Goal: Information Seeking & Learning: Learn about a topic

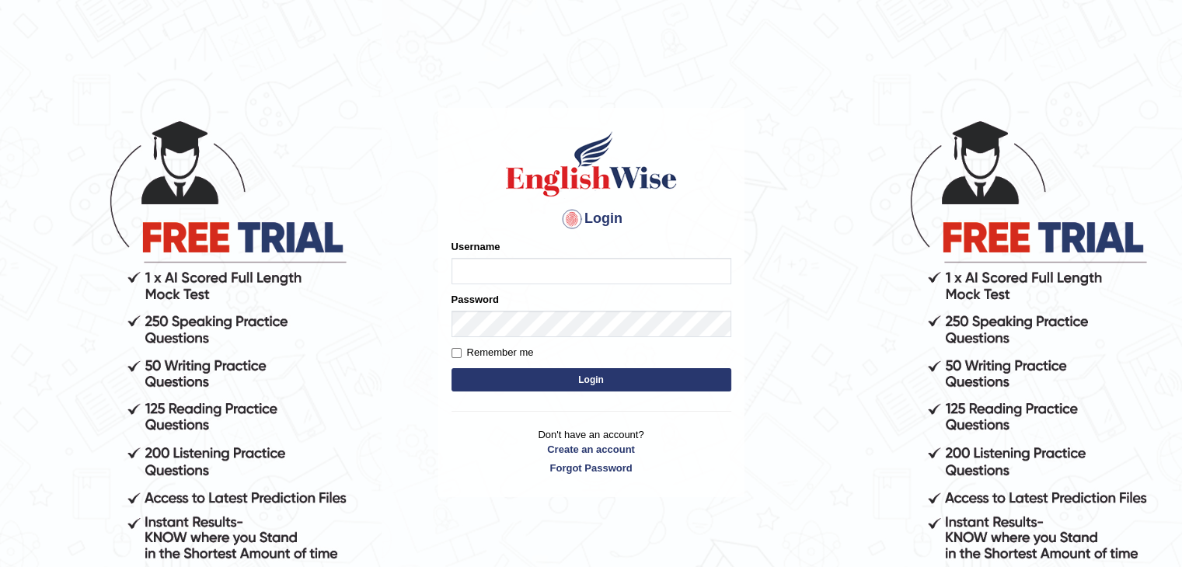
type input "0433826709"
click at [498, 395] on form "Please fix the following errors: Username 0433826709 Password Remember me Login" at bounding box center [592, 317] width 280 height 156
click at [600, 386] on button "Login" at bounding box center [592, 379] width 280 height 23
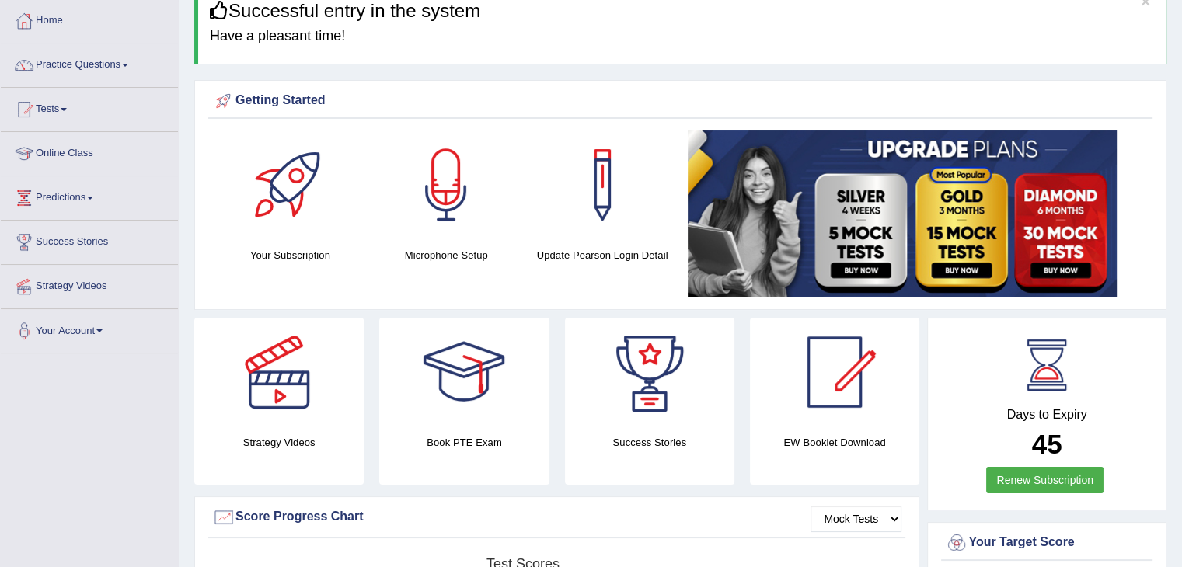
scroll to position [53, 0]
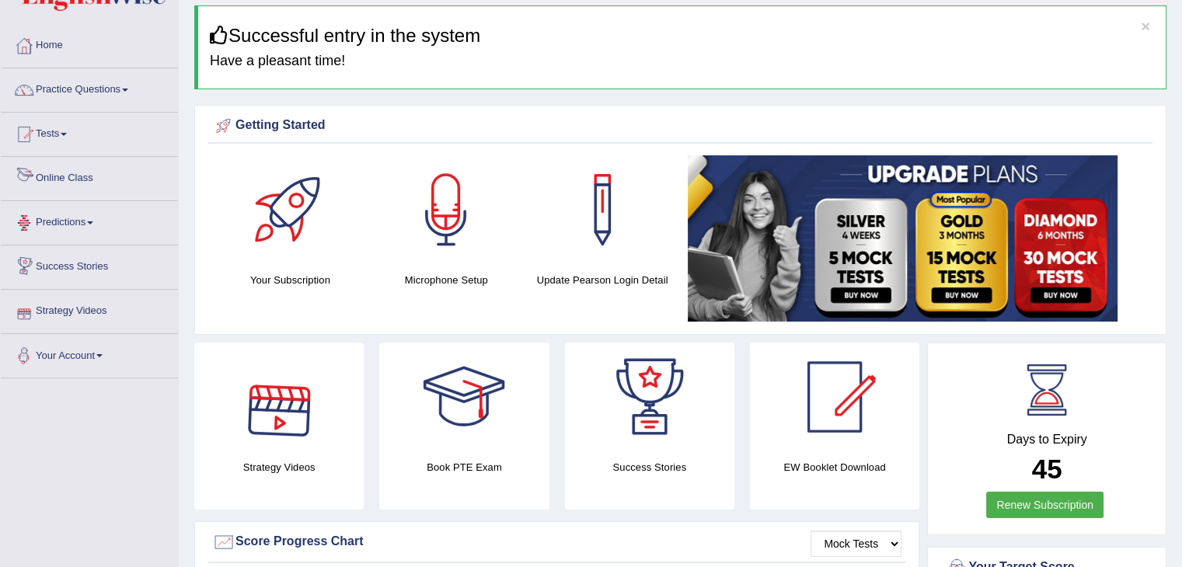
click at [59, 187] on link "Online Class" at bounding box center [89, 176] width 177 height 39
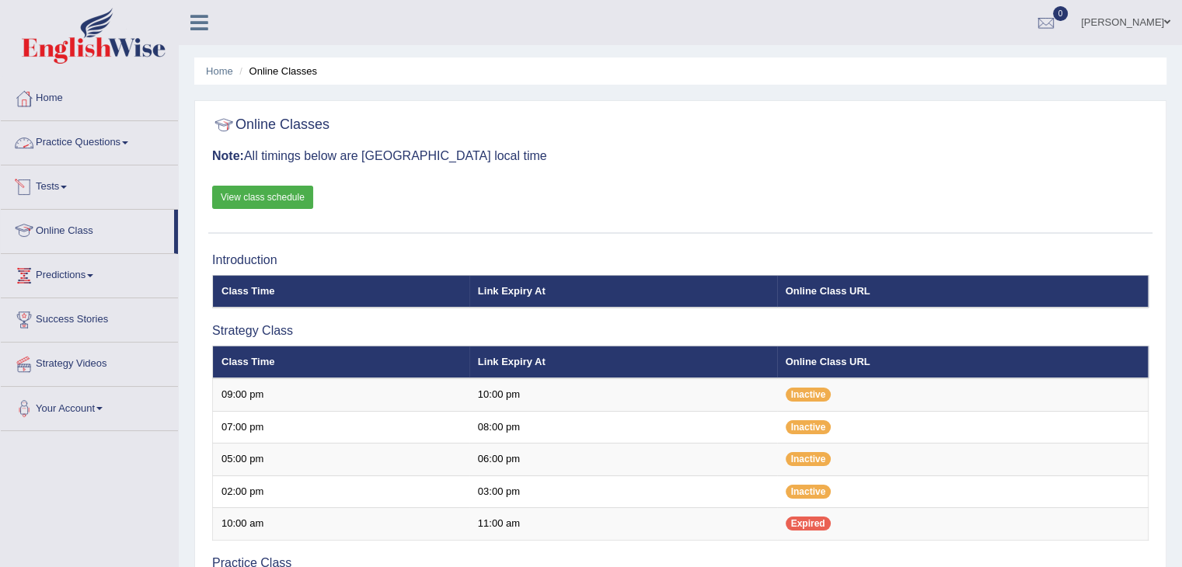
click at [79, 149] on link "Practice Questions" at bounding box center [89, 140] width 177 height 39
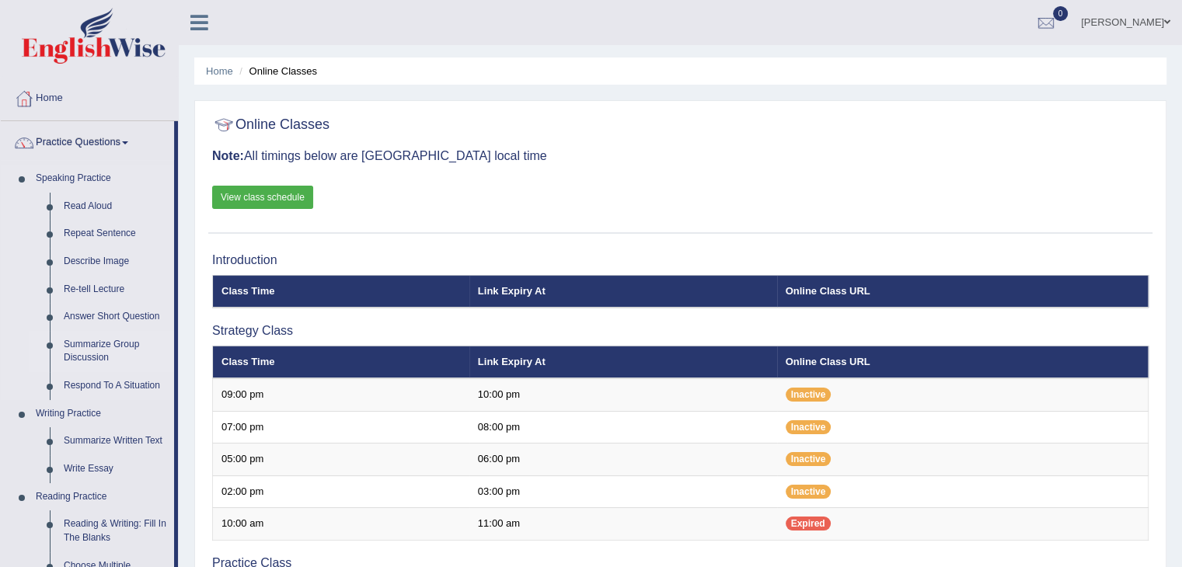
scroll to position [105, 0]
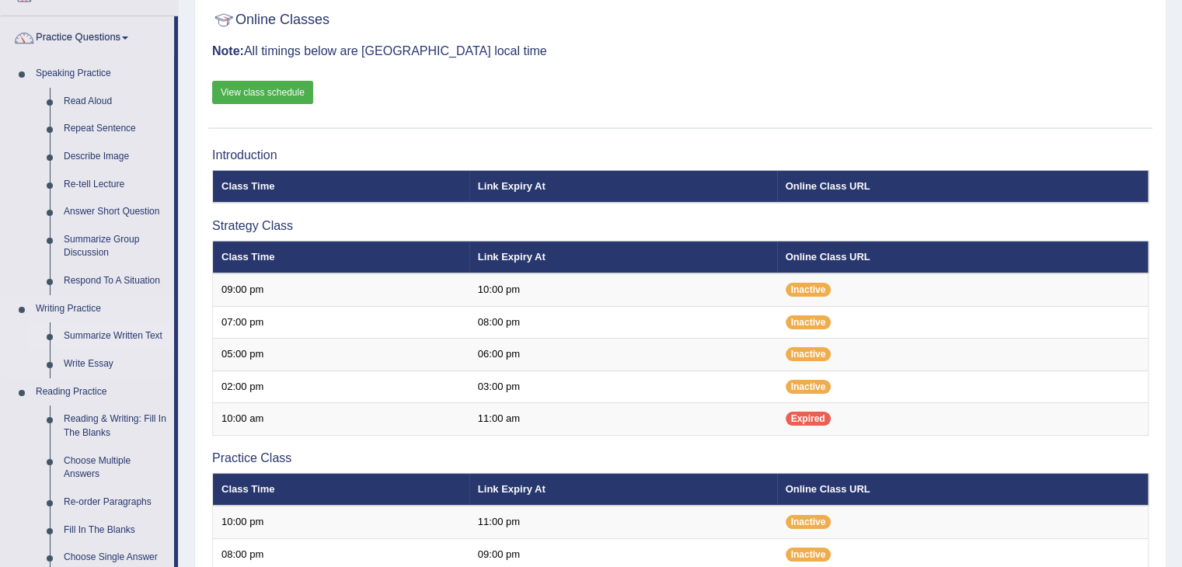
click at [111, 337] on link "Summarize Written Text" at bounding box center [115, 337] width 117 height 28
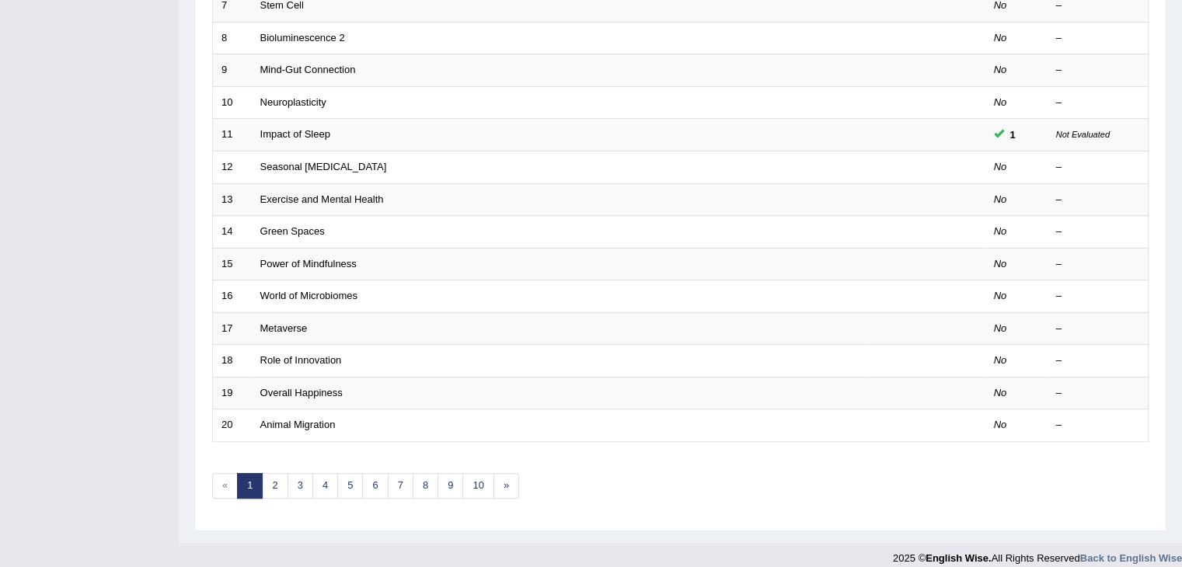
scroll to position [457, 0]
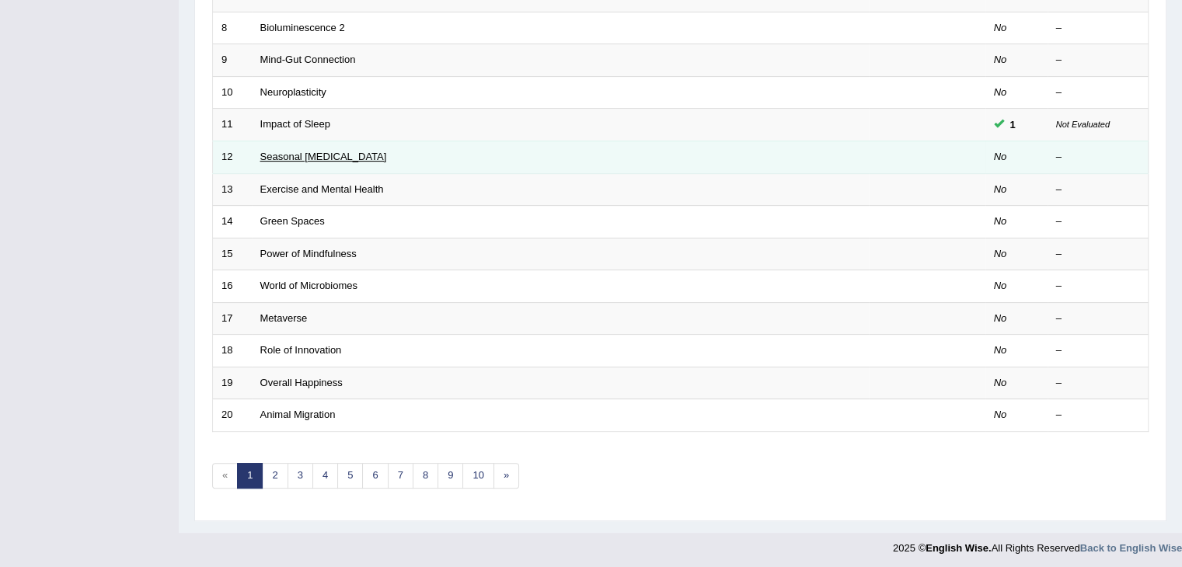
click at [295, 155] on link "Seasonal Affective Disorder" at bounding box center [323, 157] width 127 height 12
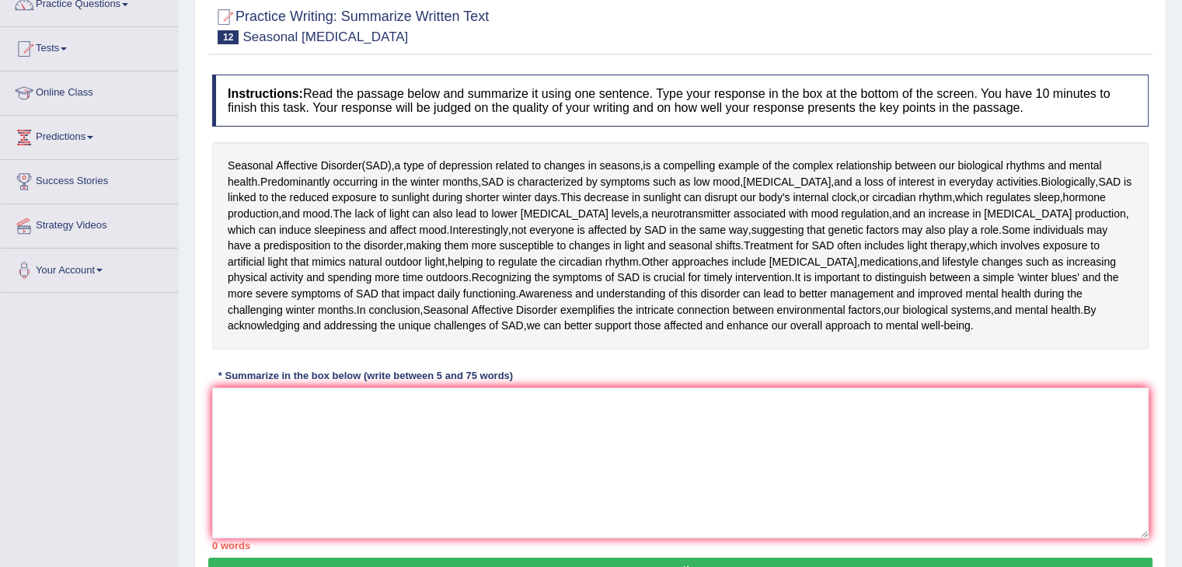
scroll to position [149, 0]
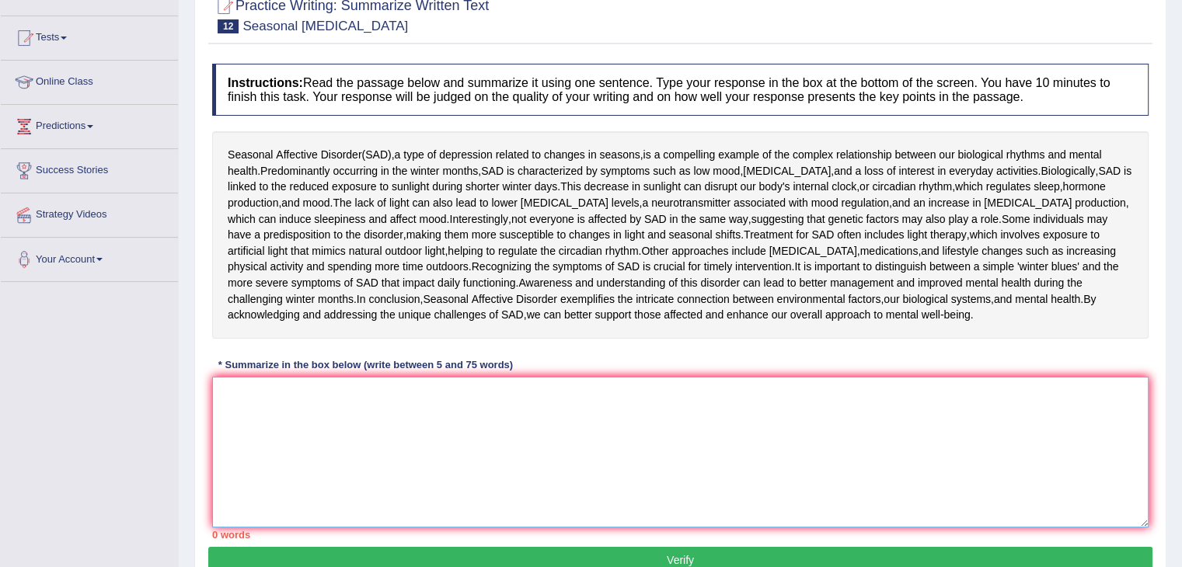
click at [410, 467] on textarea at bounding box center [680, 452] width 937 height 151
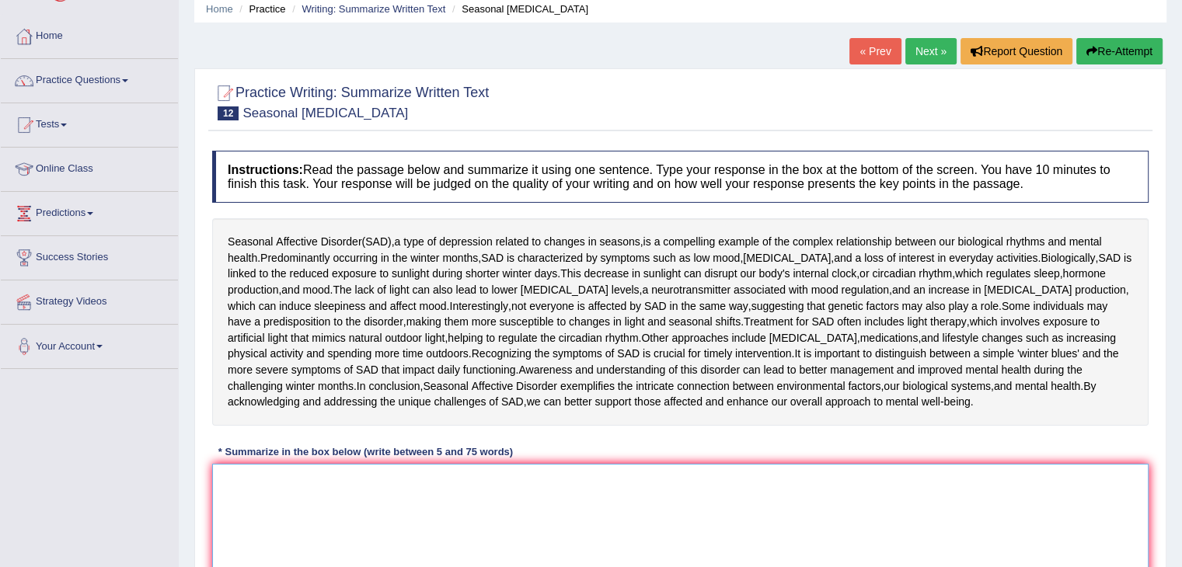
scroll to position [59, 0]
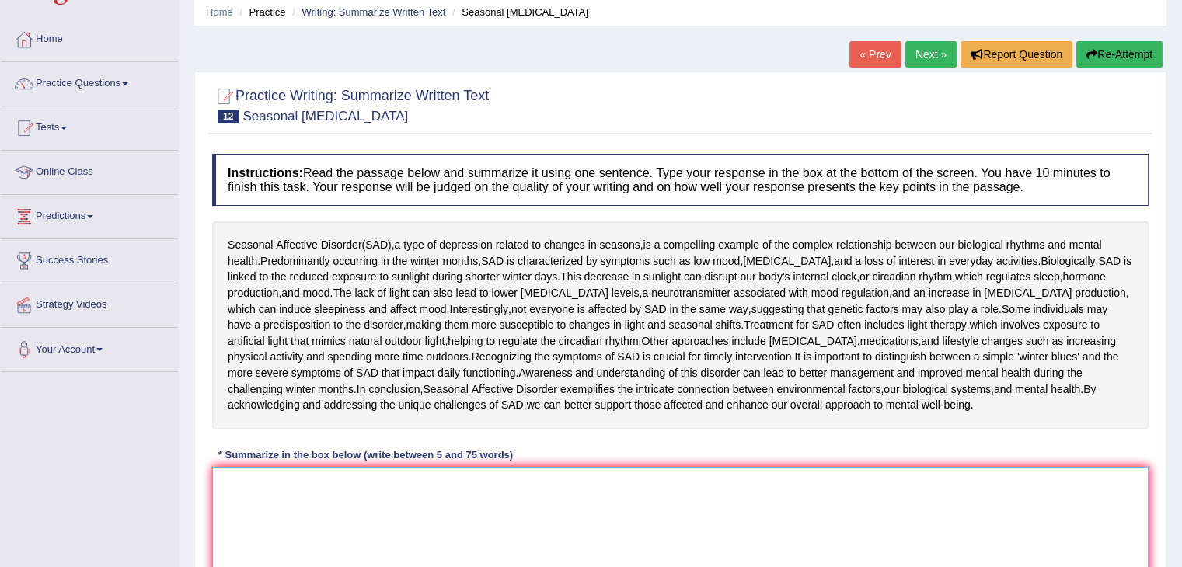
click at [428, 506] on textarea at bounding box center [680, 542] width 937 height 151
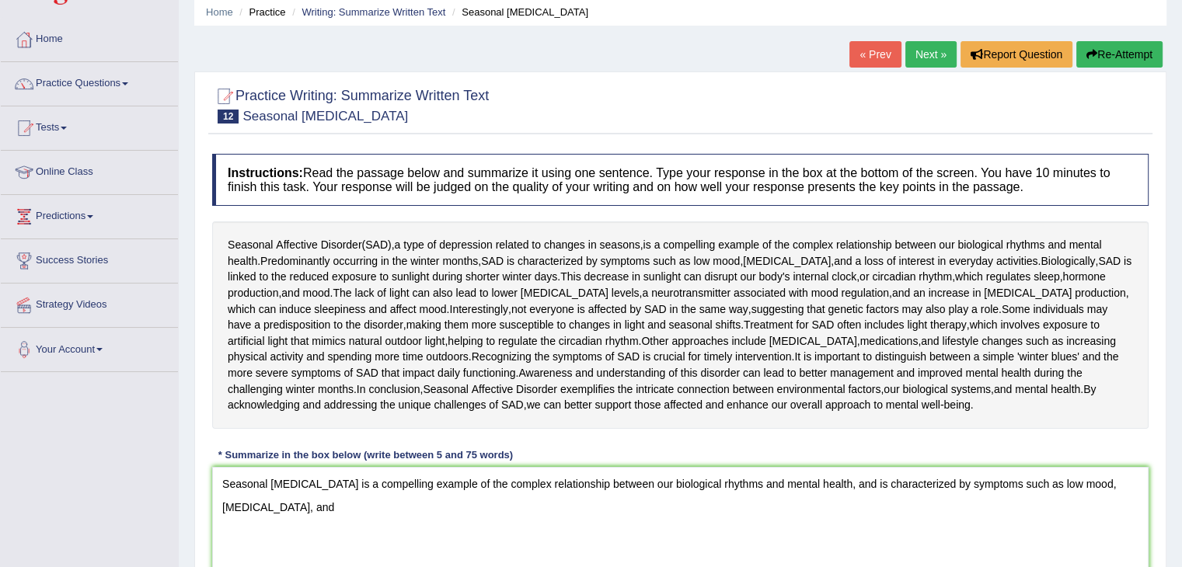
drag, startPoint x: 884, startPoint y: 462, endPoint x: 888, endPoint y: 530, distance: 67.7
click at [888, 530] on div "Instructions: Read the passage below and summarize it using one sentence. Type …" at bounding box center [680, 391] width 944 height 491
click at [871, 487] on textarea "Seasonal affective disorder is a compelling example of the complex relationship…" at bounding box center [680, 542] width 937 height 151
click at [295, 507] on textarea "Seasonal affective disorder is a compelling example of the complex relationship…" at bounding box center [680, 542] width 937 height 151
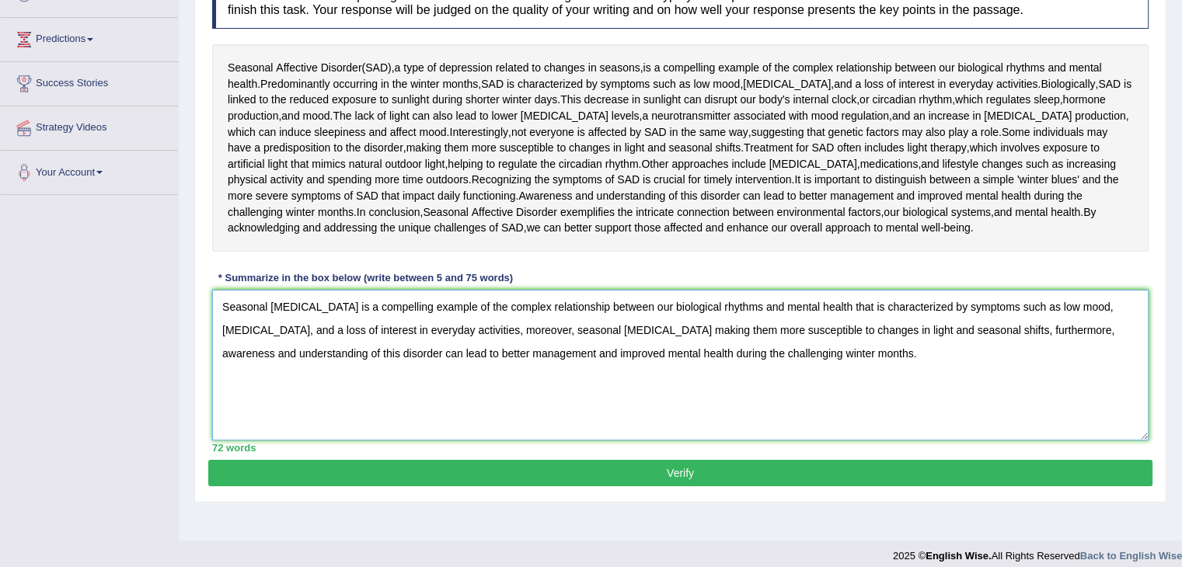
scroll to position [237, 0]
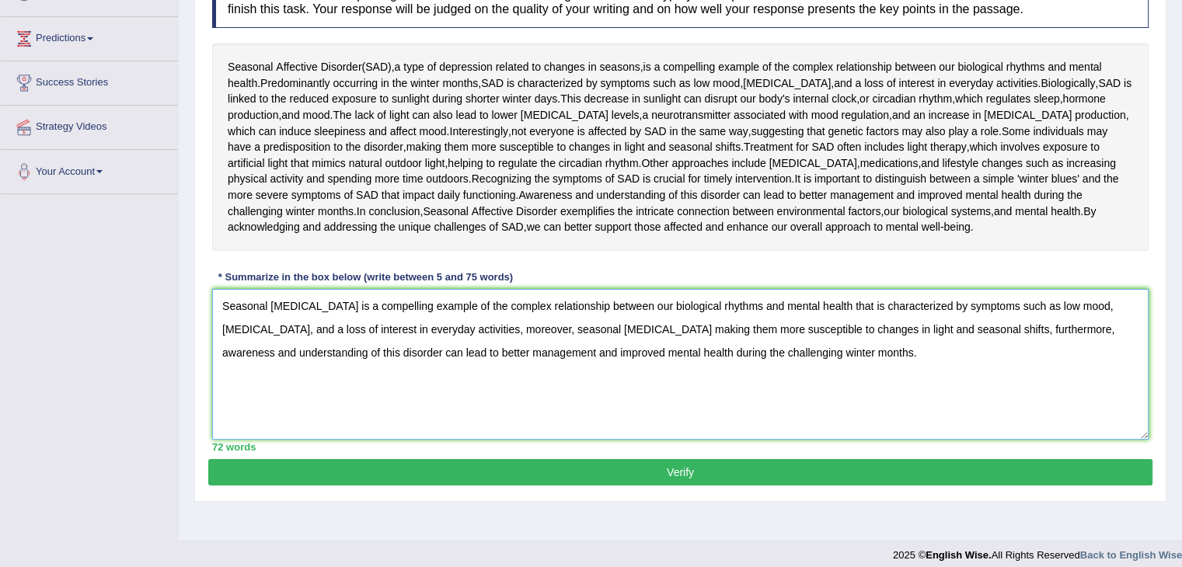
type textarea "Seasonal affective disorder is a compelling example of the complex relationship…"
click at [568, 465] on button "Verify" at bounding box center [680, 472] width 944 height 26
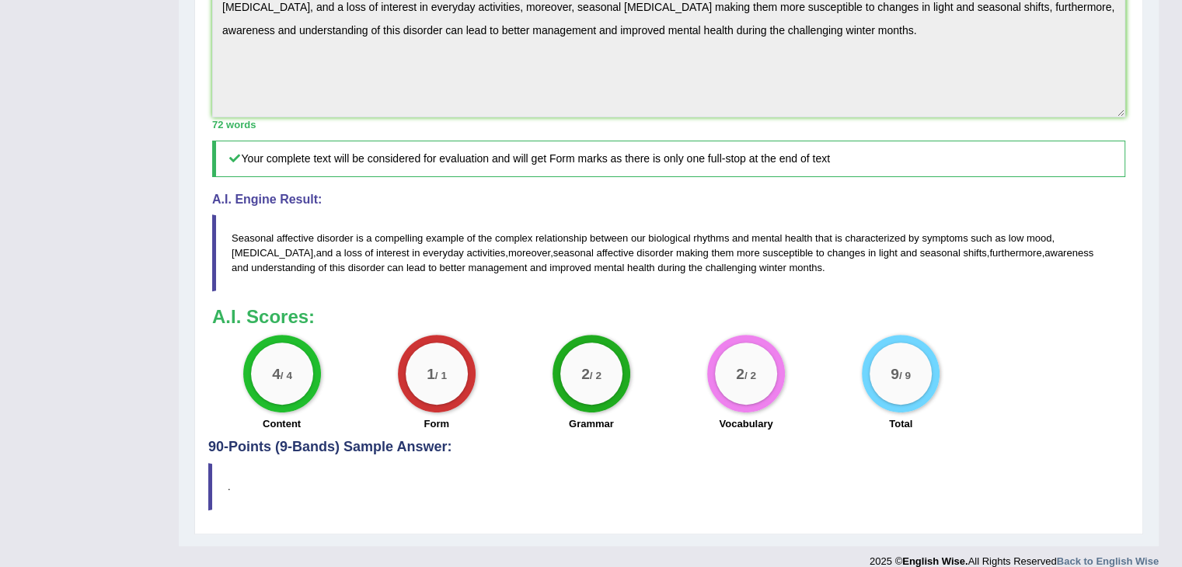
scroll to position [532, 0]
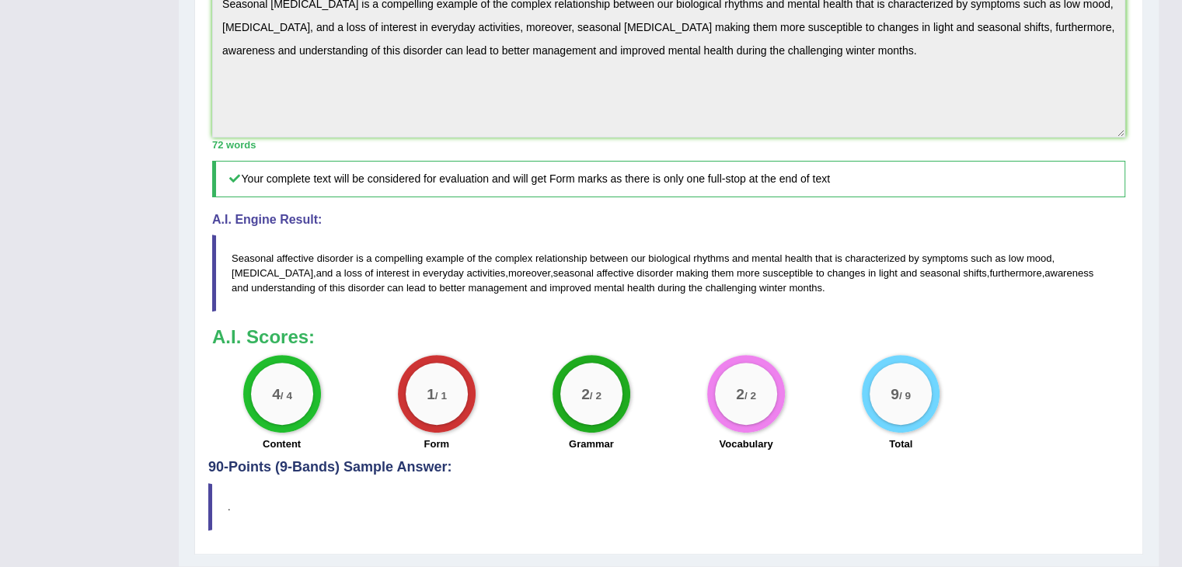
click at [383, 448] on h4 "90-Points (9-Bands) Sample Answer:" at bounding box center [668, 72] width 921 height 807
click at [333, 498] on blockquote "." at bounding box center [668, 506] width 921 height 47
click at [440, 282] on span "better" at bounding box center [453, 288] width 26 height 12
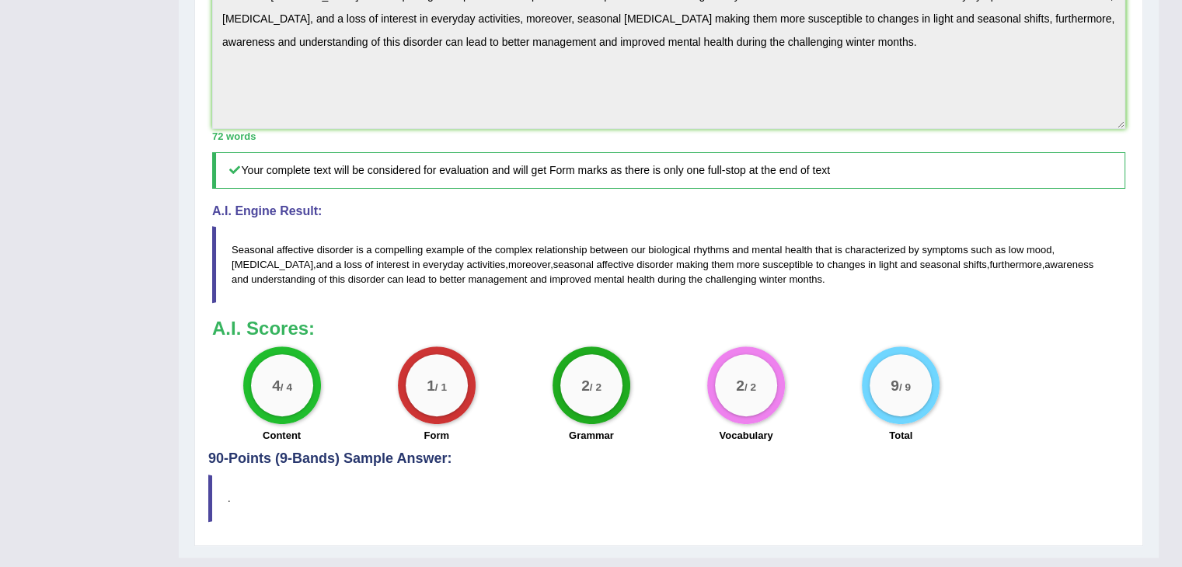
scroll to position [553, 0]
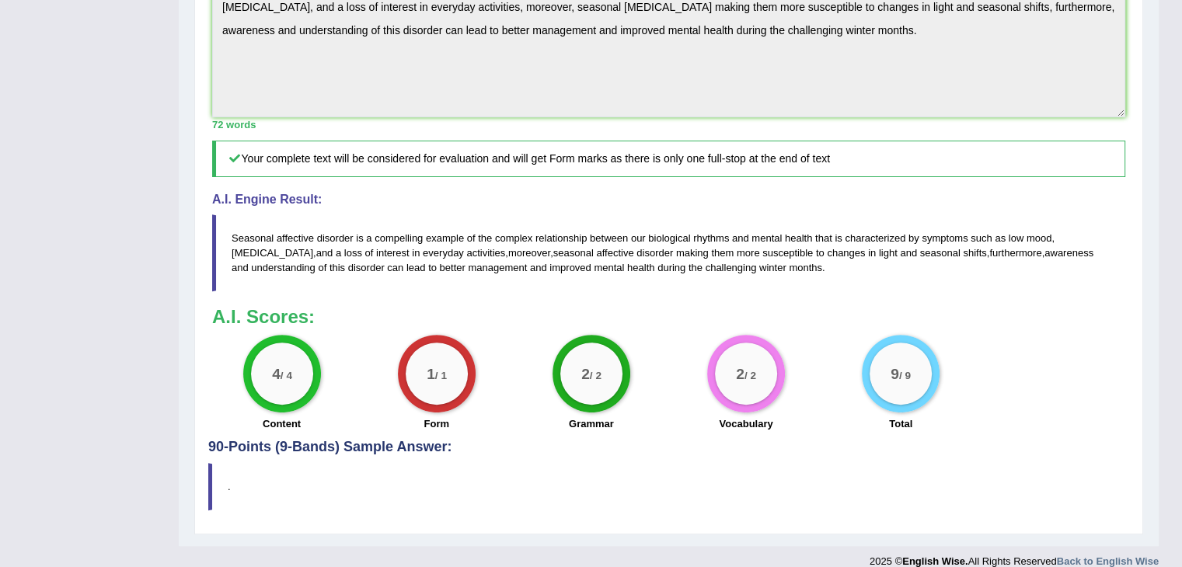
click at [286, 370] on small "/ 4" at bounding box center [286, 376] width 12 height 12
click at [426, 369] on div "1 / 1" at bounding box center [437, 374] width 62 height 62
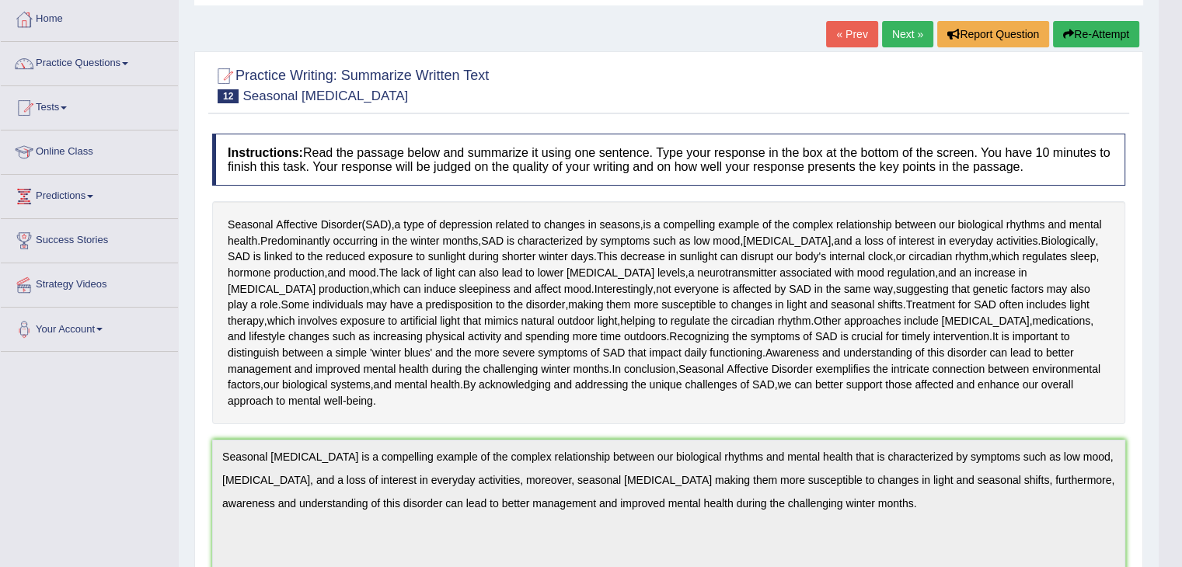
scroll to position [73, 0]
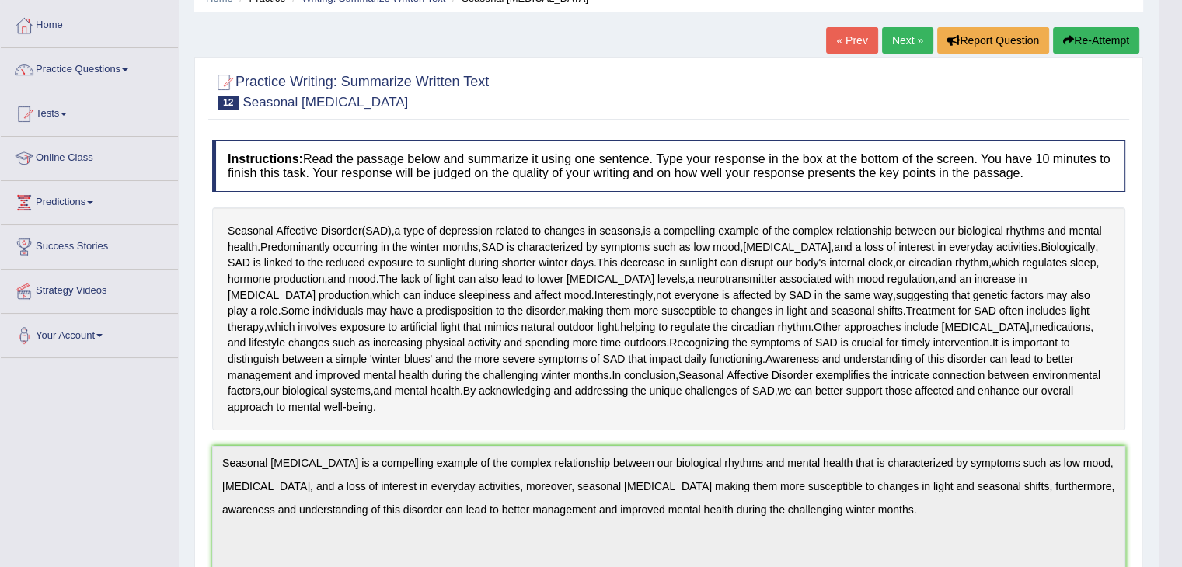
click at [899, 33] on link "Next »" at bounding box center [907, 40] width 51 height 26
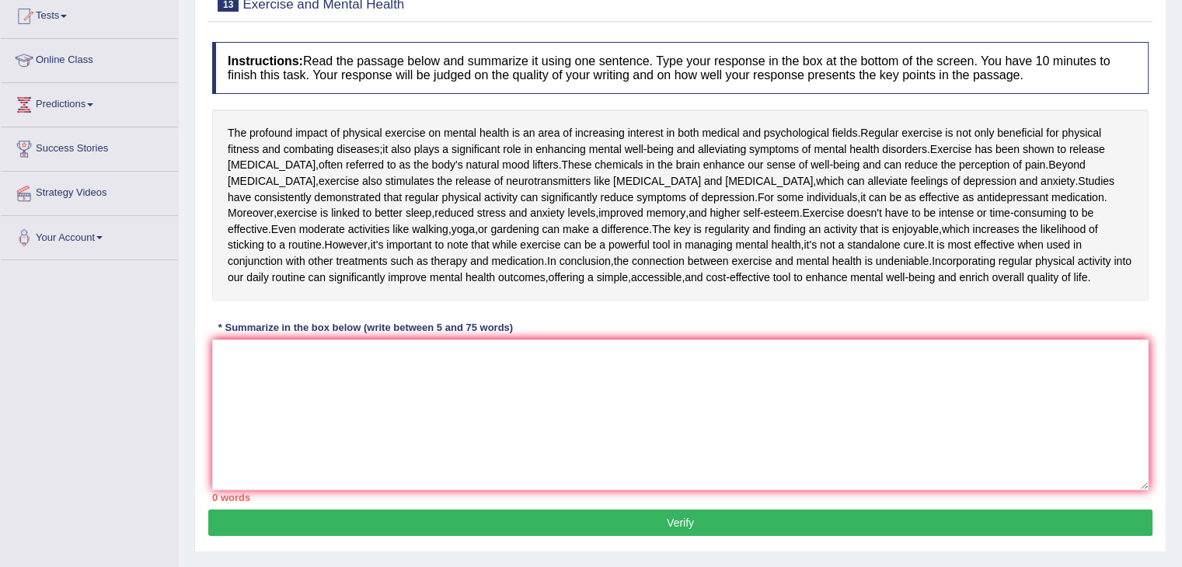
scroll to position [253, 0]
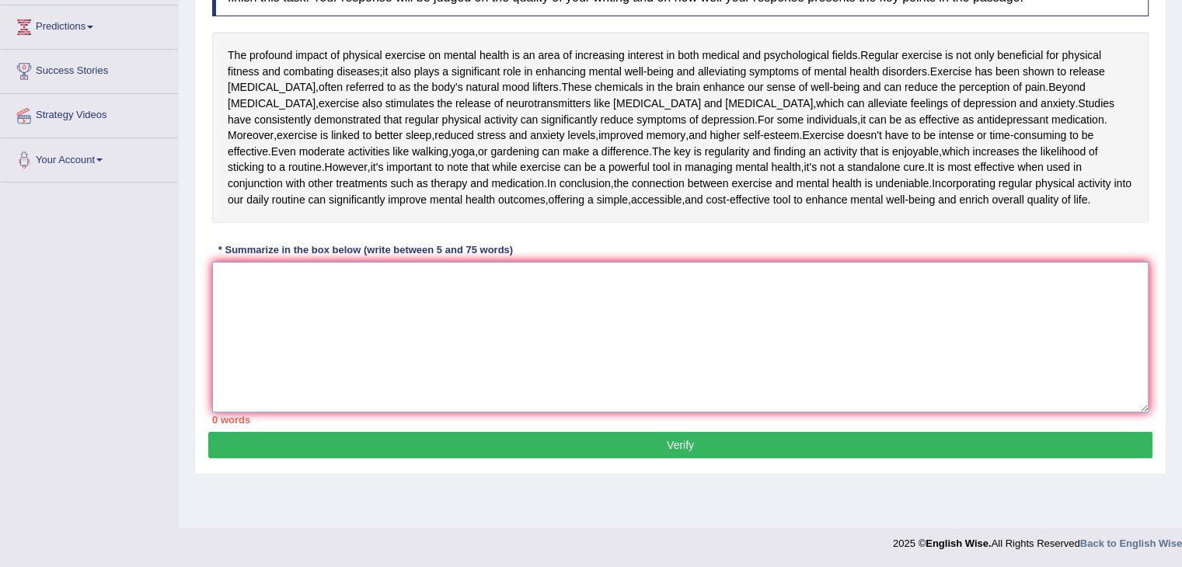
click at [683, 343] on textarea at bounding box center [680, 337] width 937 height 151
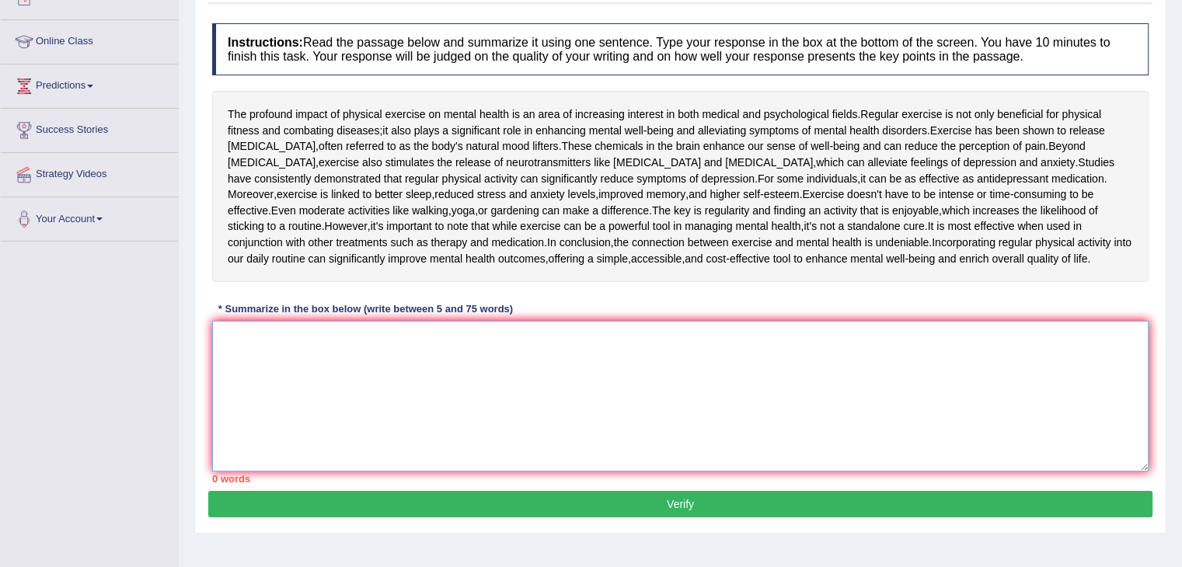
scroll to position [188, 0]
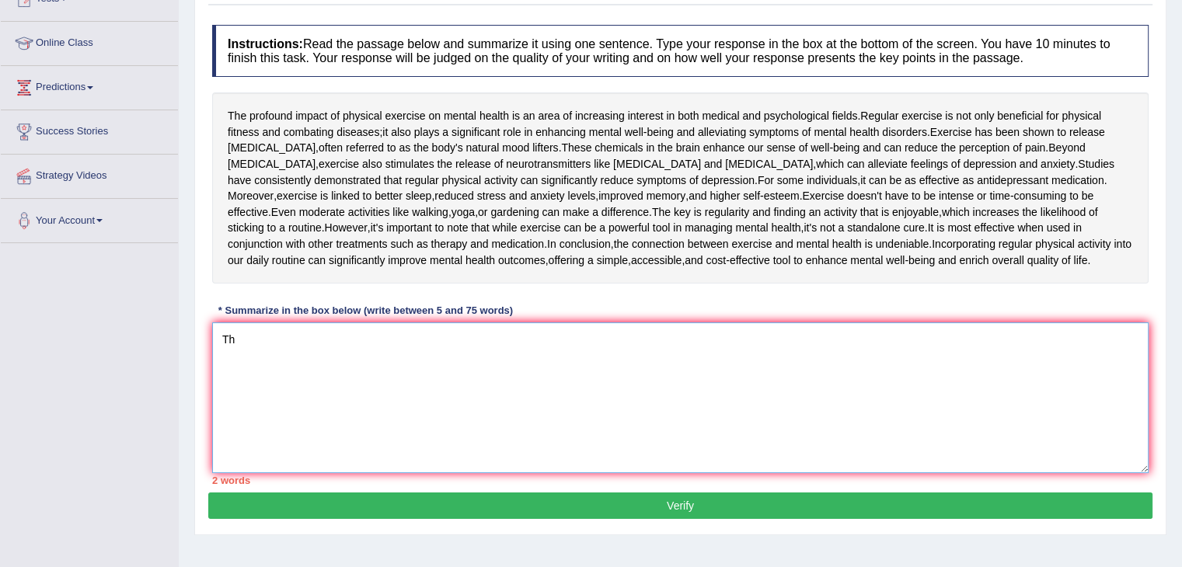
type textarea "T"
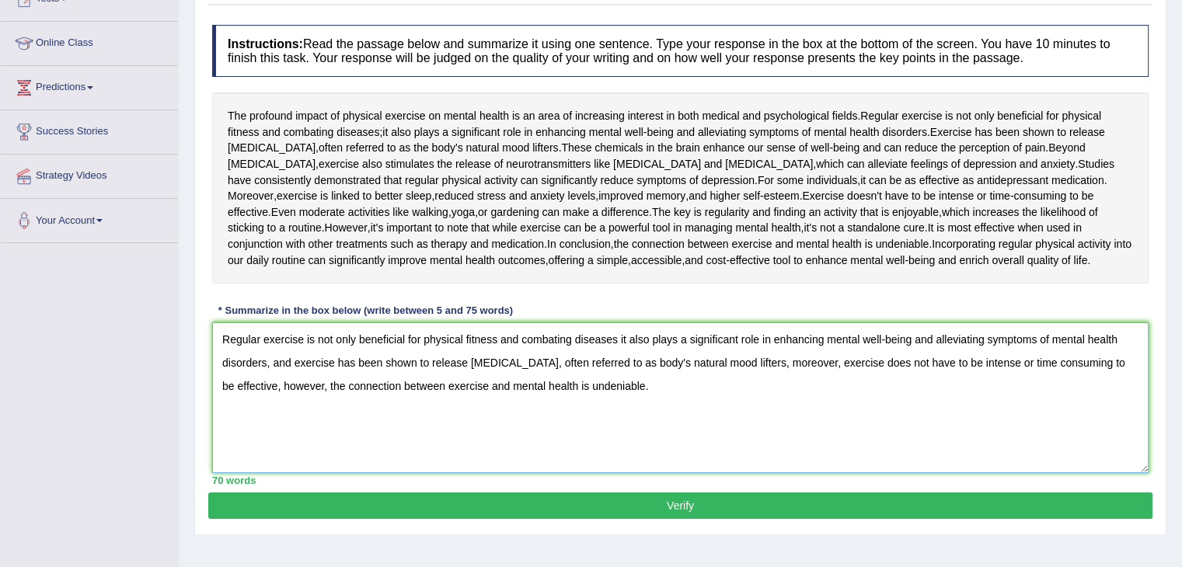
scroll to position [253, 0]
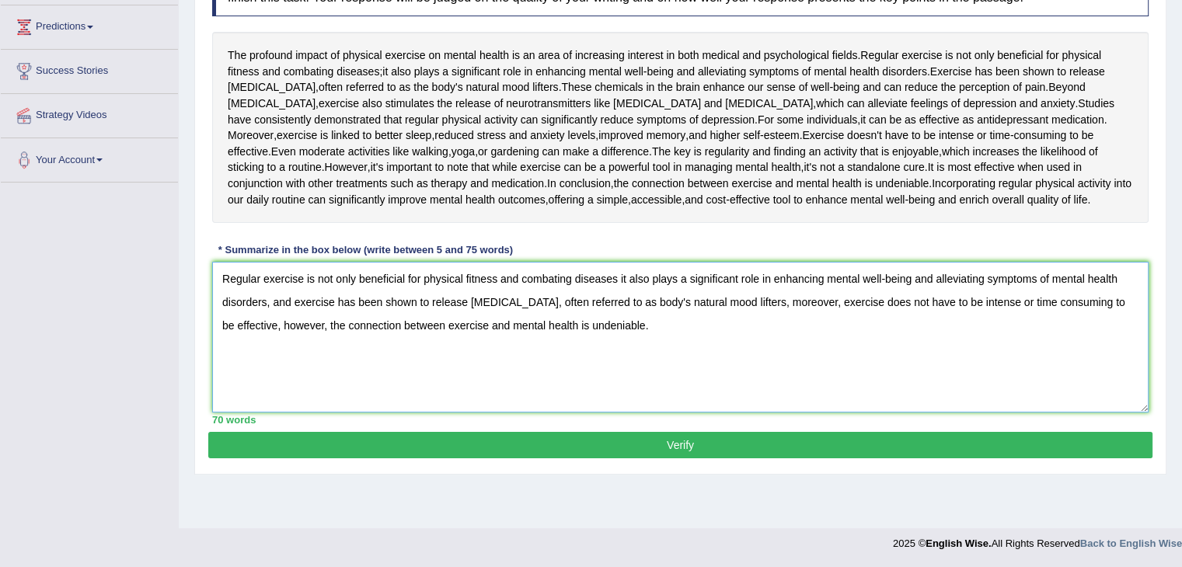
type textarea "Regular exercise is not only beneficial for physical fitness and combating dise…"
drag, startPoint x: 651, startPoint y: 501, endPoint x: 653, endPoint y: 490, distance: 11.0
click at [653, 475] on div "Practice Writing: Summarize Written Text 13 Exercise and Mental Health Instruct…" at bounding box center [680, 178] width 972 height 593
click at [653, 459] on button "Verify" at bounding box center [680, 445] width 944 height 26
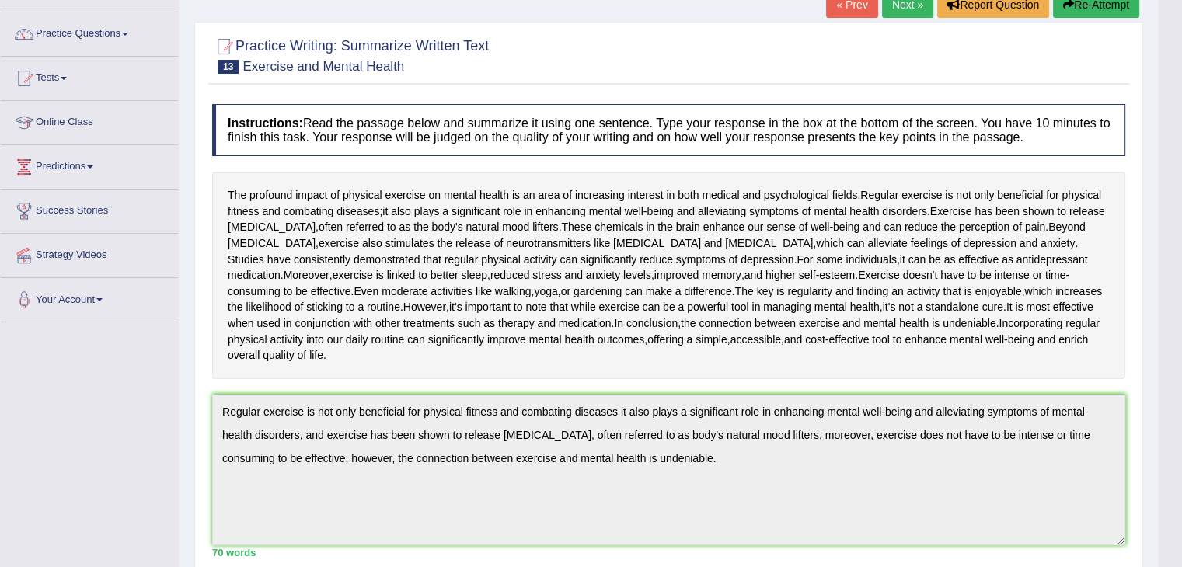
scroll to position [0, 0]
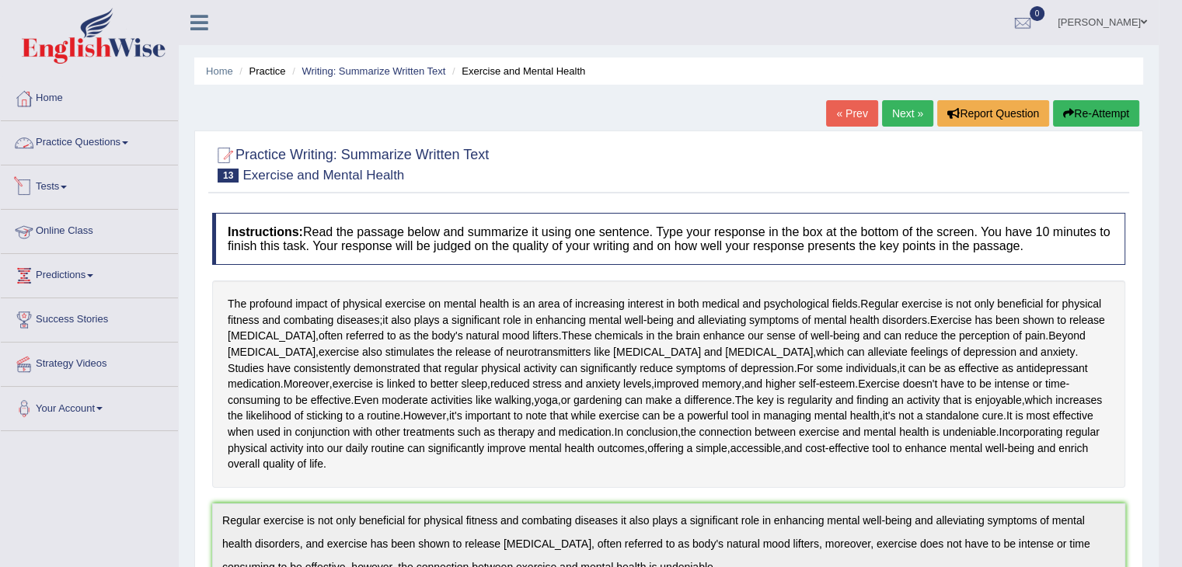
click at [101, 134] on link "Practice Questions" at bounding box center [89, 140] width 177 height 39
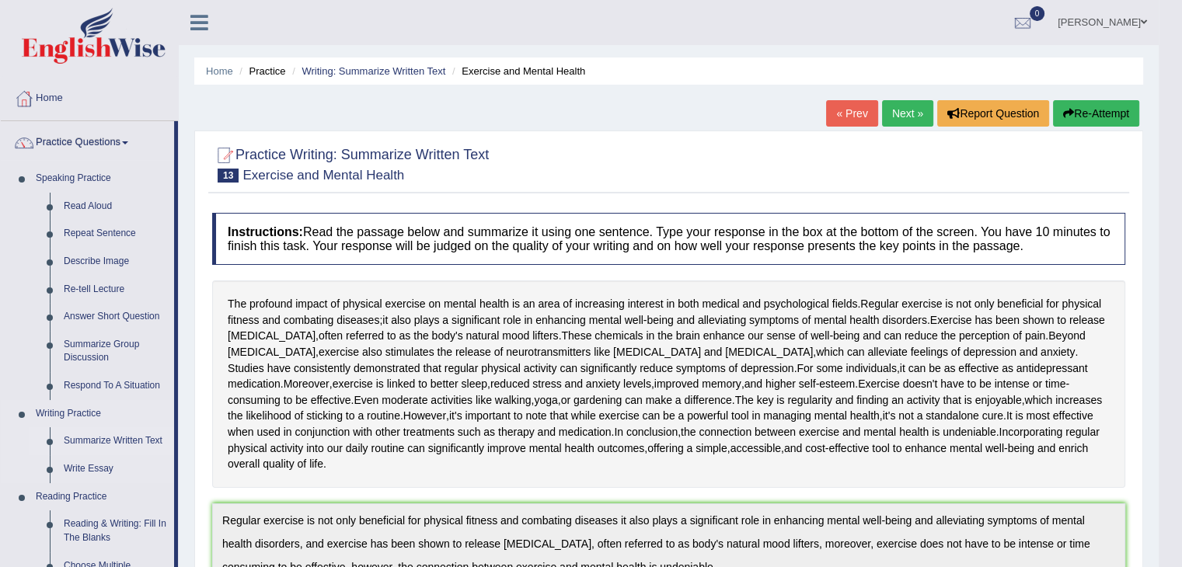
click at [89, 442] on link "Summarize Written Text" at bounding box center [115, 442] width 117 height 28
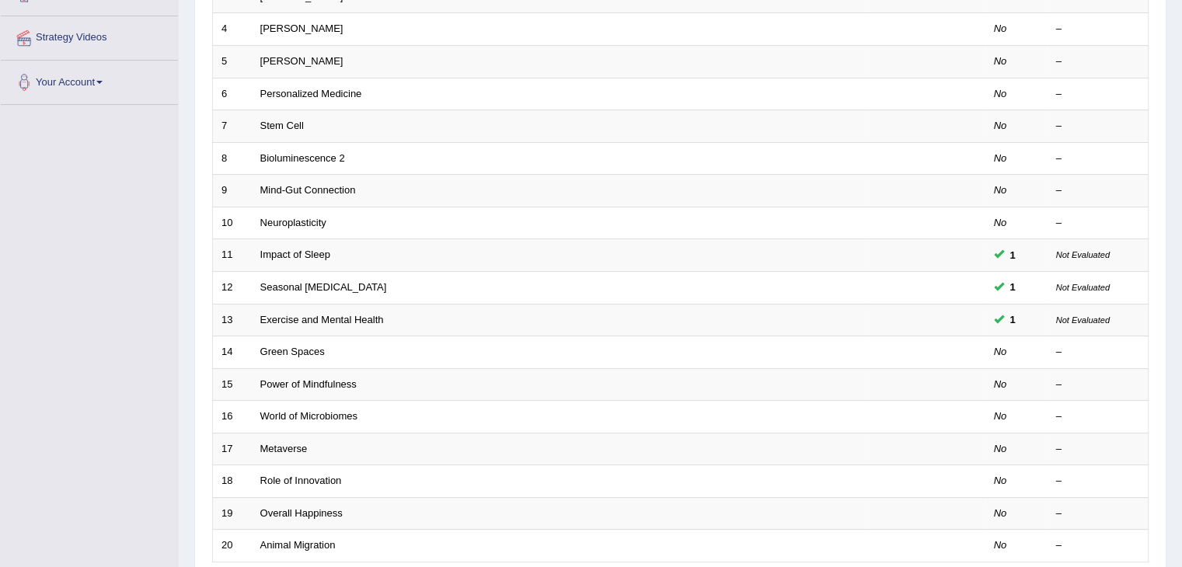
scroll to position [420, 0]
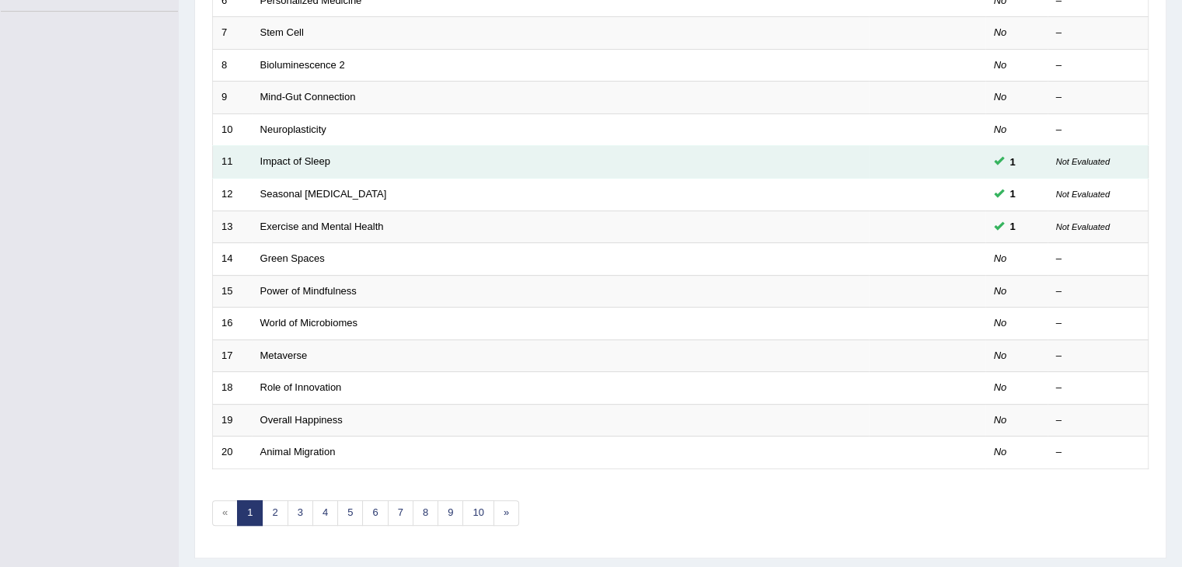
click at [1066, 160] on small "Not Evaluated" at bounding box center [1083, 161] width 54 height 9
click at [497, 162] on td "Impact of Sleep" at bounding box center [560, 162] width 617 height 33
click at [298, 159] on link "Impact of Sleep" at bounding box center [295, 161] width 70 height 12
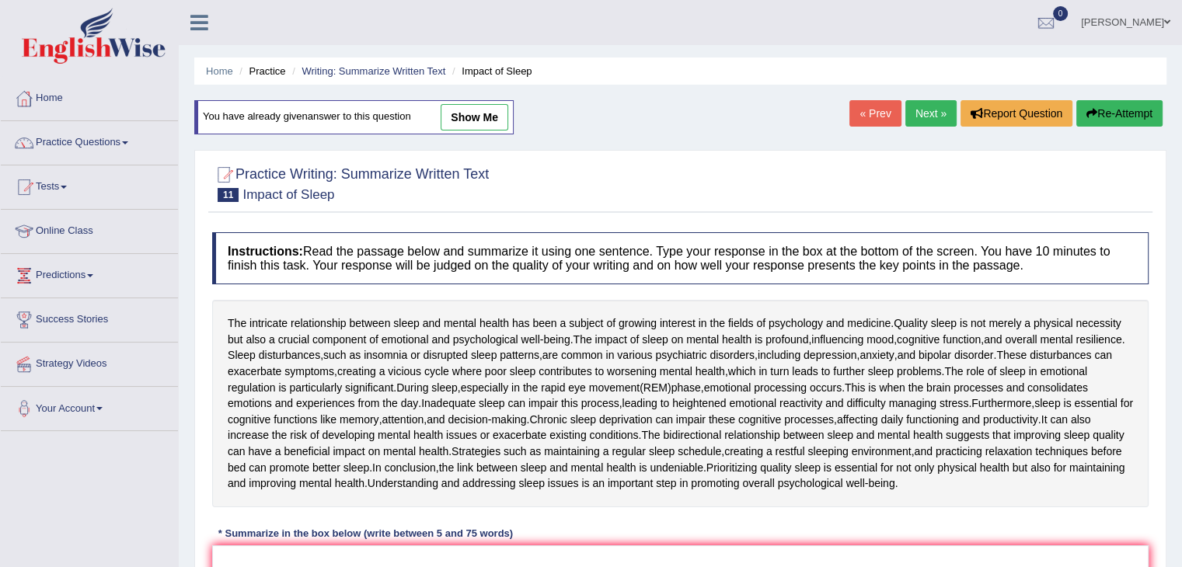
click at [486, 111] on link "show me" at bounding box center [475, 117] width 68 height 26
type textarea "The intricate relationship between sleep and mental health has been a subject o…"
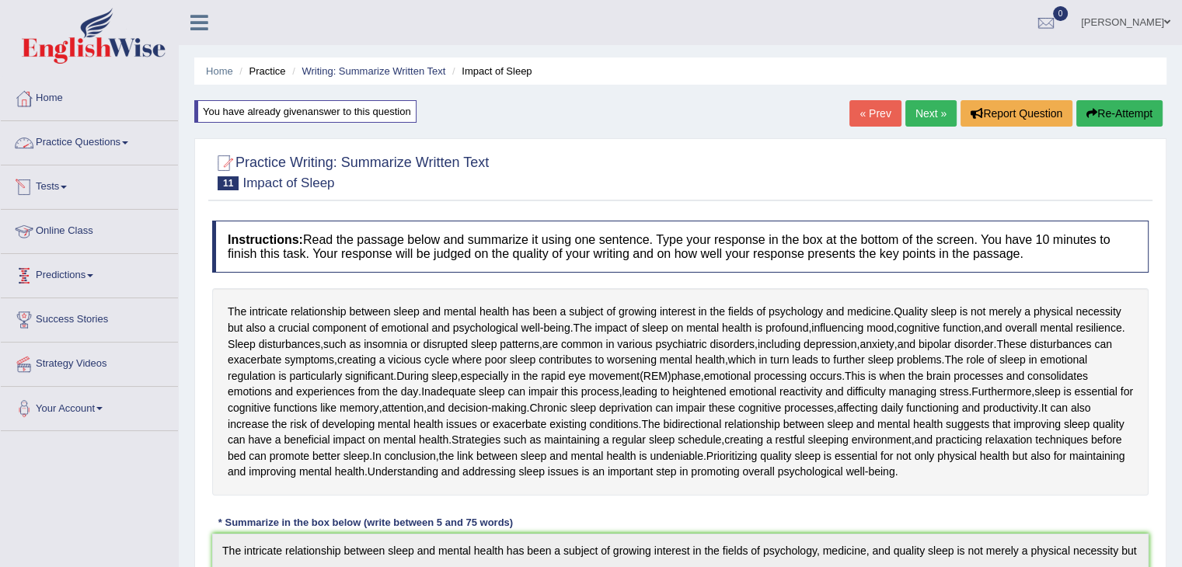
click at [72, 127] on link "Practice Questions" at bounding box center [89, 140] width 177 height 39
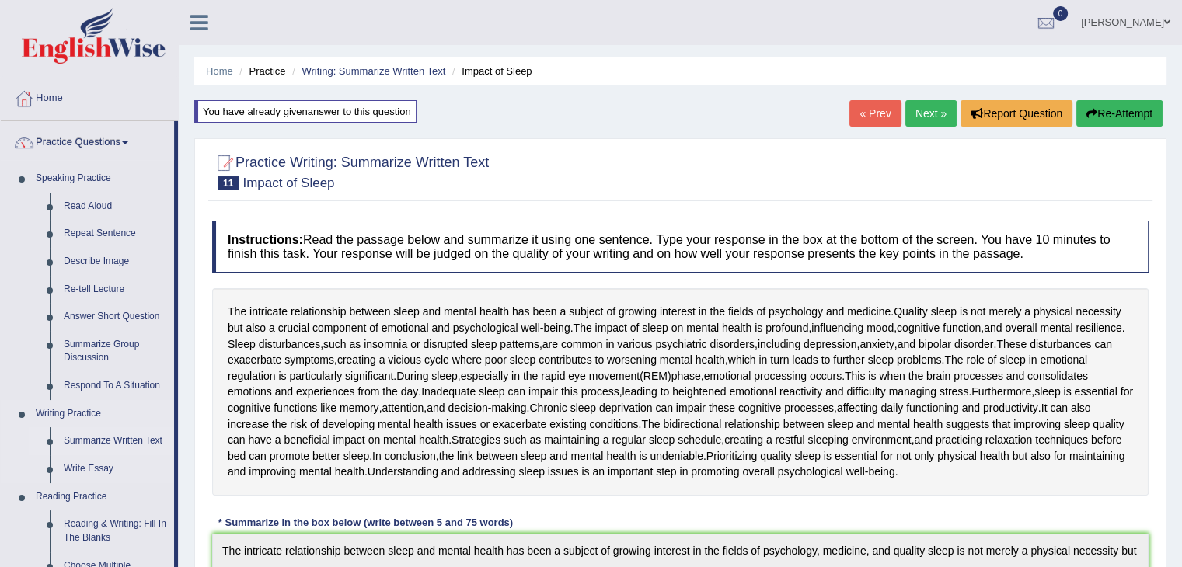
click at [101, 442] on link "Summarize Written Text" at bounding box center [115, 442] width 117 height 28
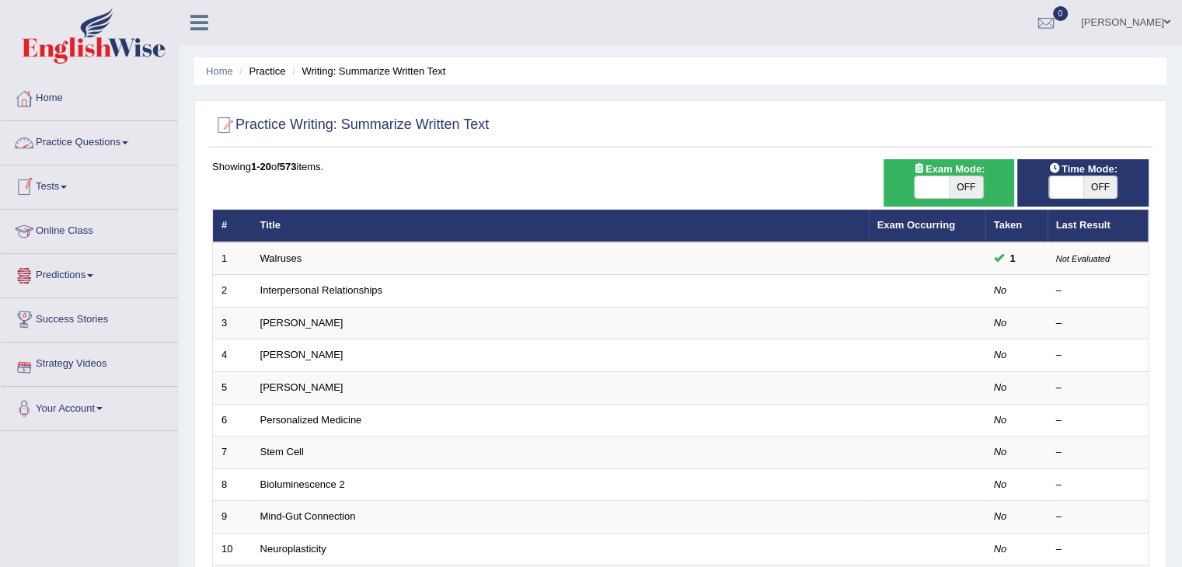
click at [107, 143] on link "Practice Questions" at bounding box center [89, 140] width 177 height 39
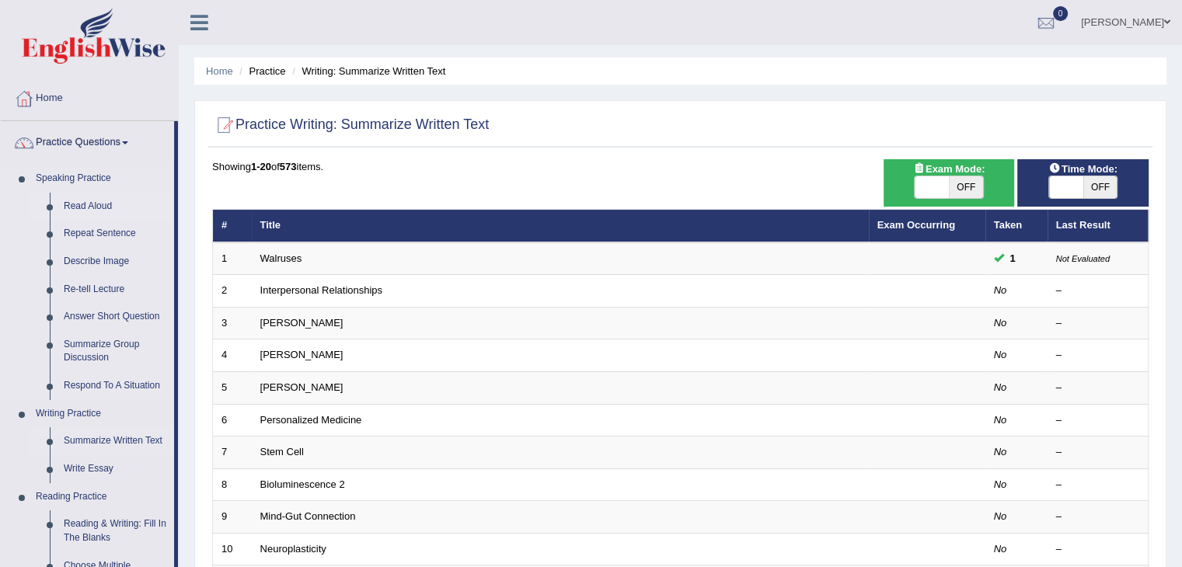
click at [102, 201] on link "Read Aloud" at bounding box center [115, 207] width 117 height 28
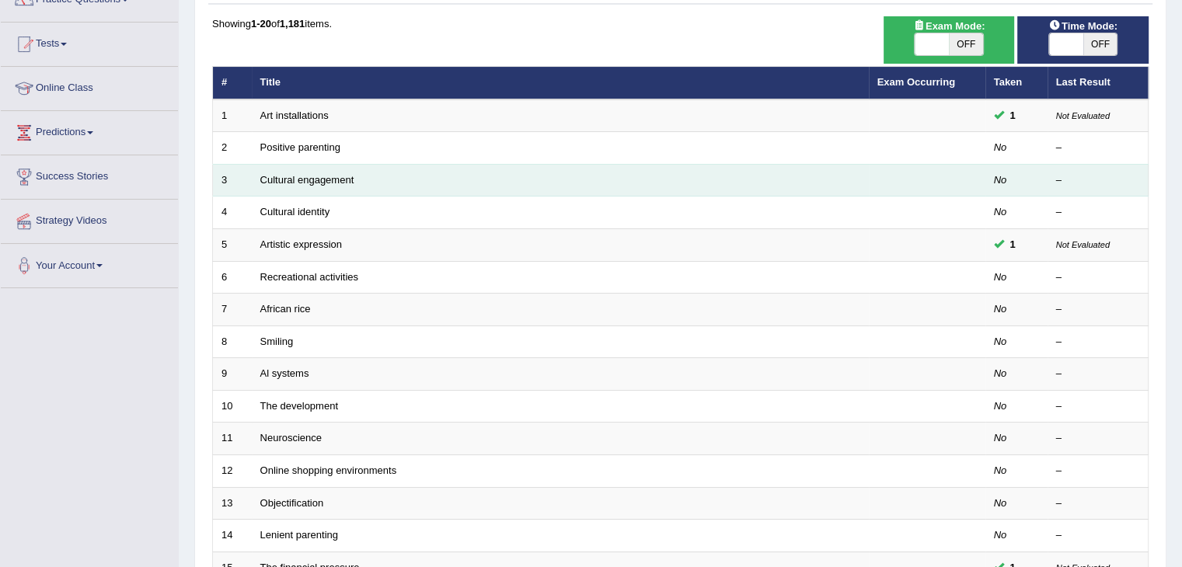
scroll to position [145, 0]
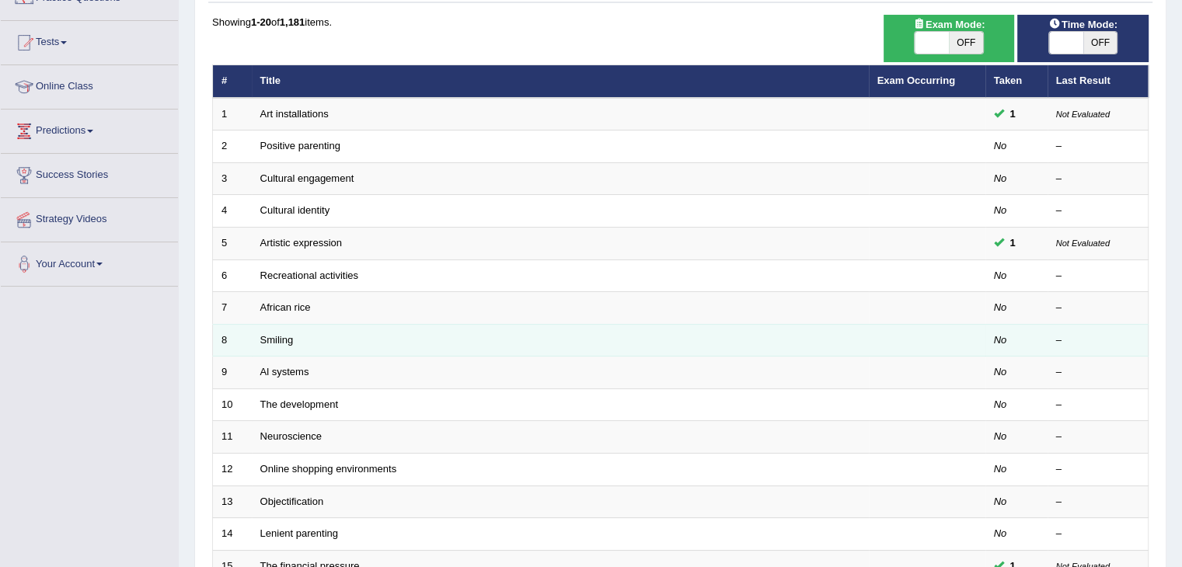
click at [281, 330] on td "Smiling" at bounding box center [560, 340] width 617 height 33
click at [280, 335] on link "Smiling" at bounding box center [276, 340] width 33 height 12
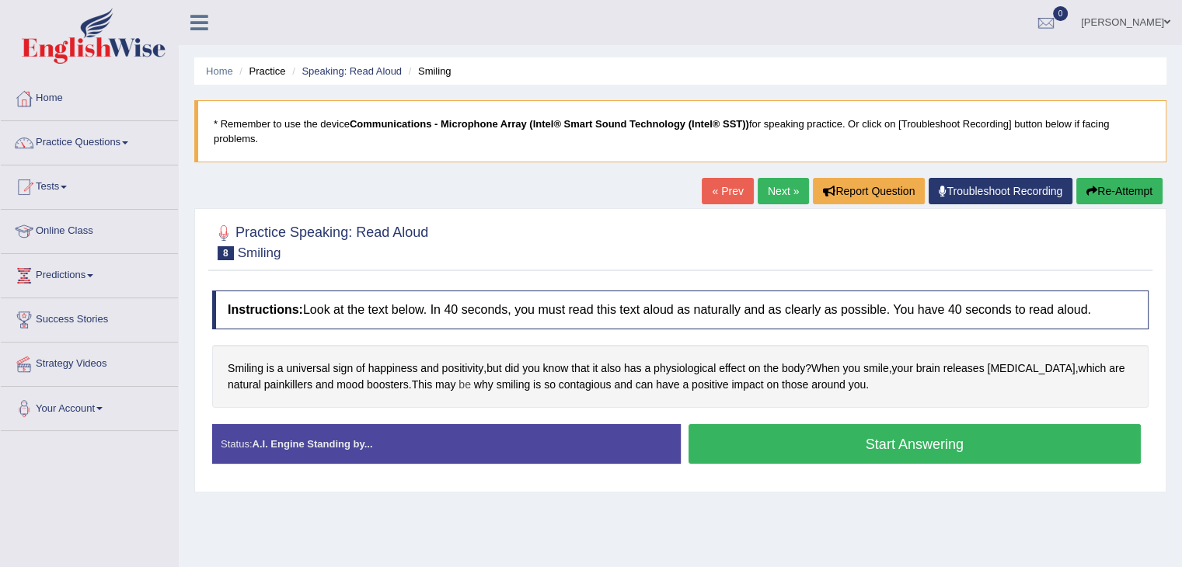
scroll to position [137, 0]
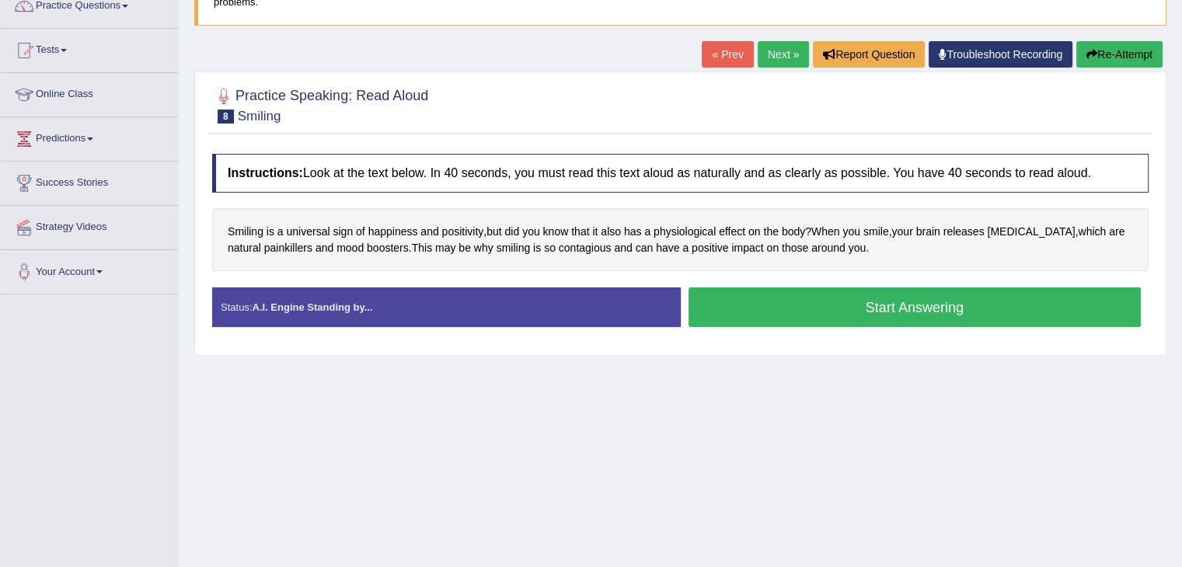
click at [797, 295] on button "Start Answering" at bounding box center [915, 308] width 453 height 40
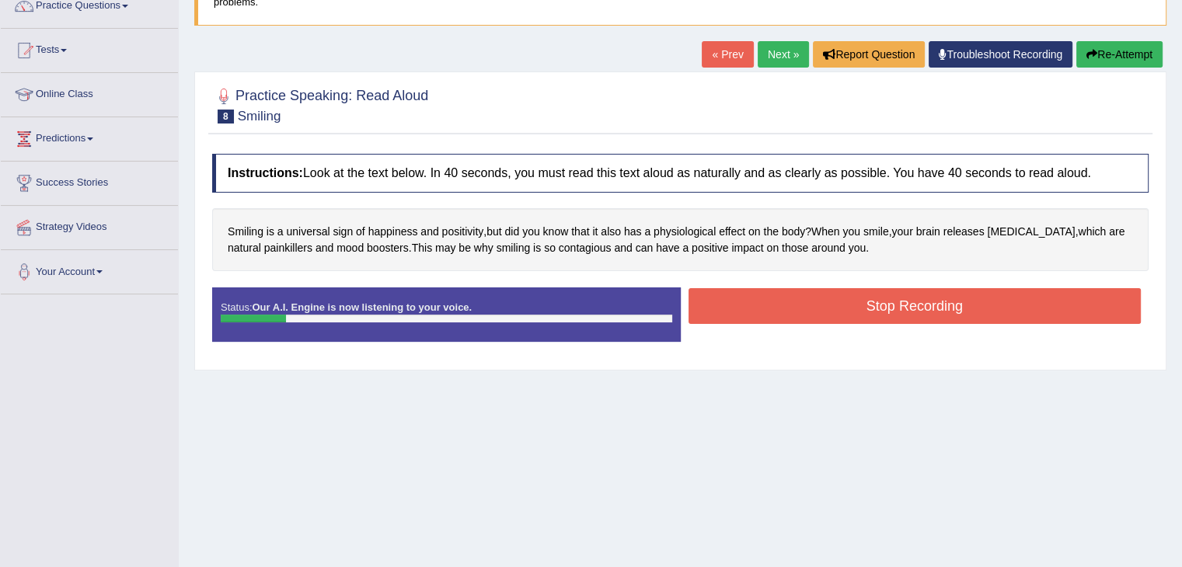
click at [885, 304] on button "Stop Recording" at bounding box center [915, 306] width 453 height 36
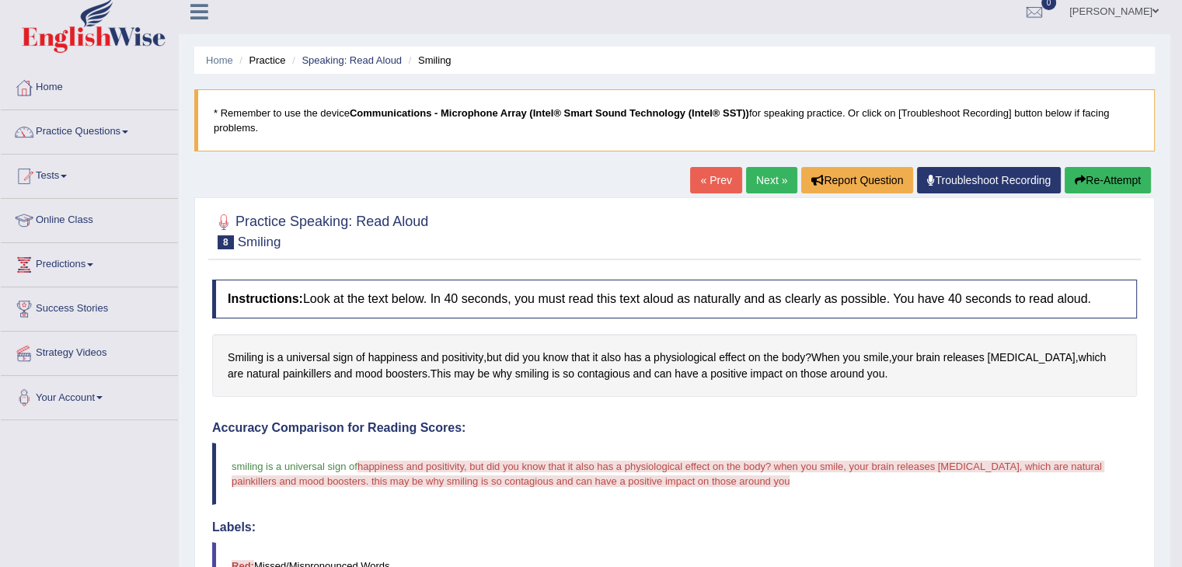
scroll to position [0, 0]
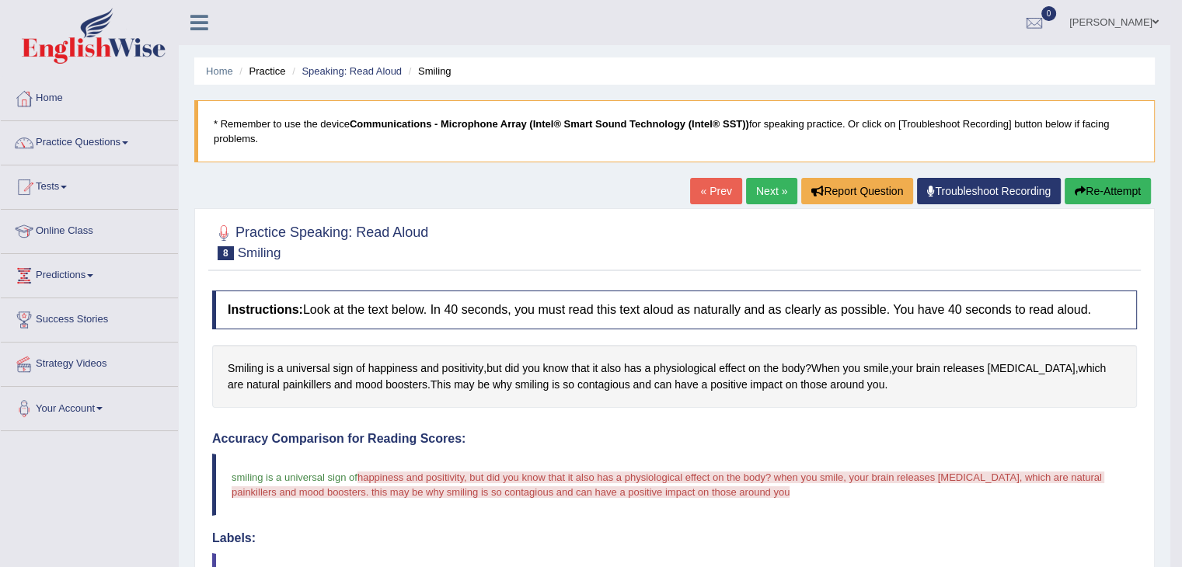
click at [1094, 183] on button "Re-Attempt" at bounding box center [1108, 191] width 86 height 26
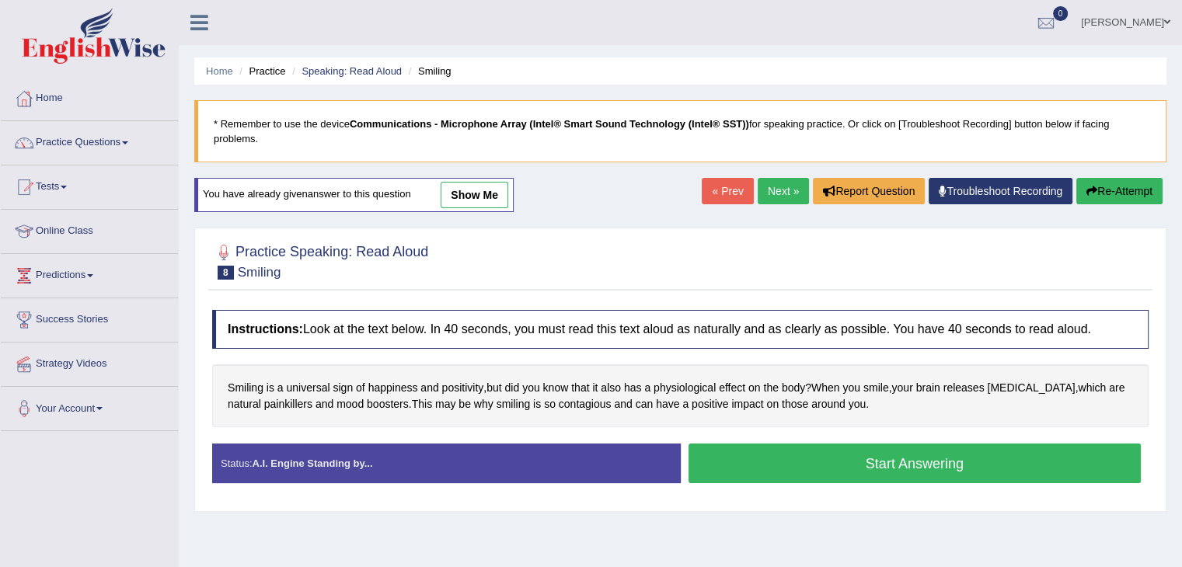
click at [951, 468] on button "Start Answering" at bounding box center [915, 464] width 453 height 40
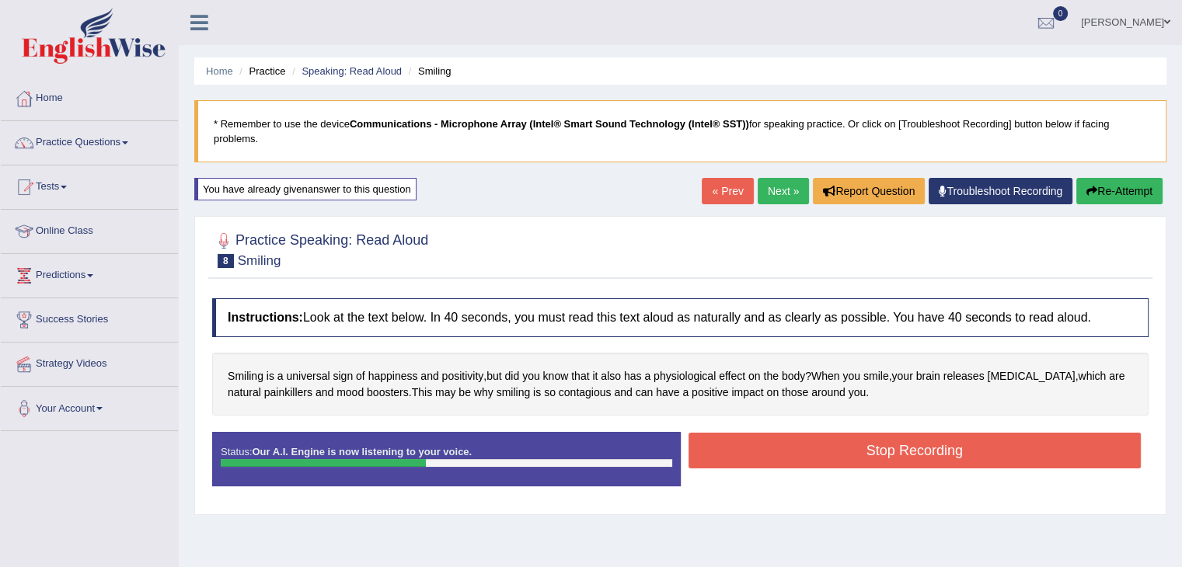
click at [1067, 452] on button "Stop Recording" at bounding box center [915, 451] width 453 height 36
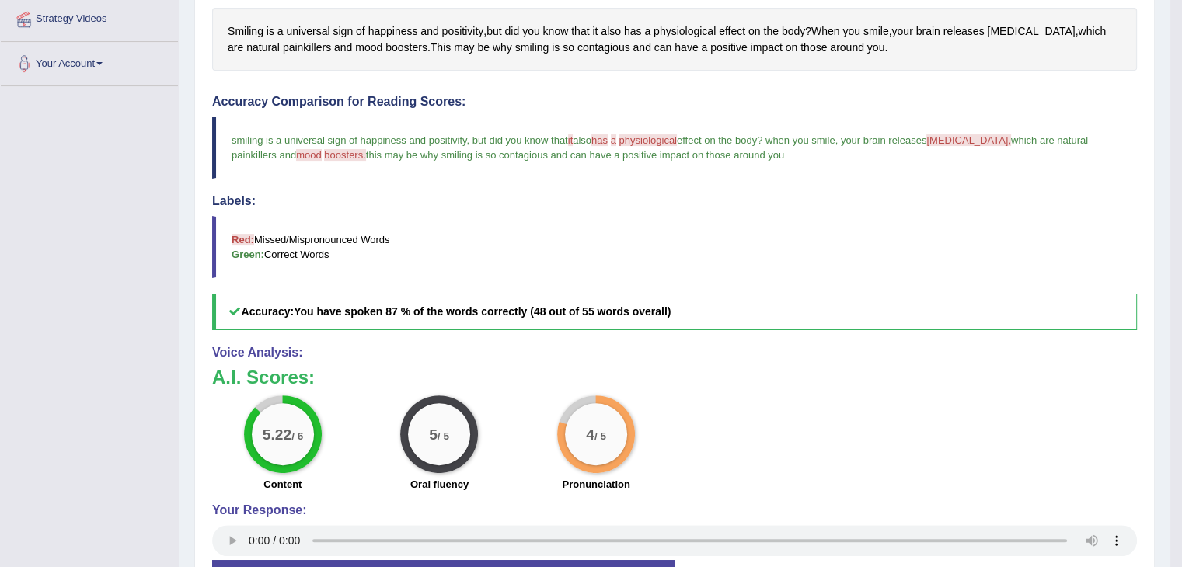
scroll to position [233, 0]
